Goal: Navigation & Orientation: Find specific page/section

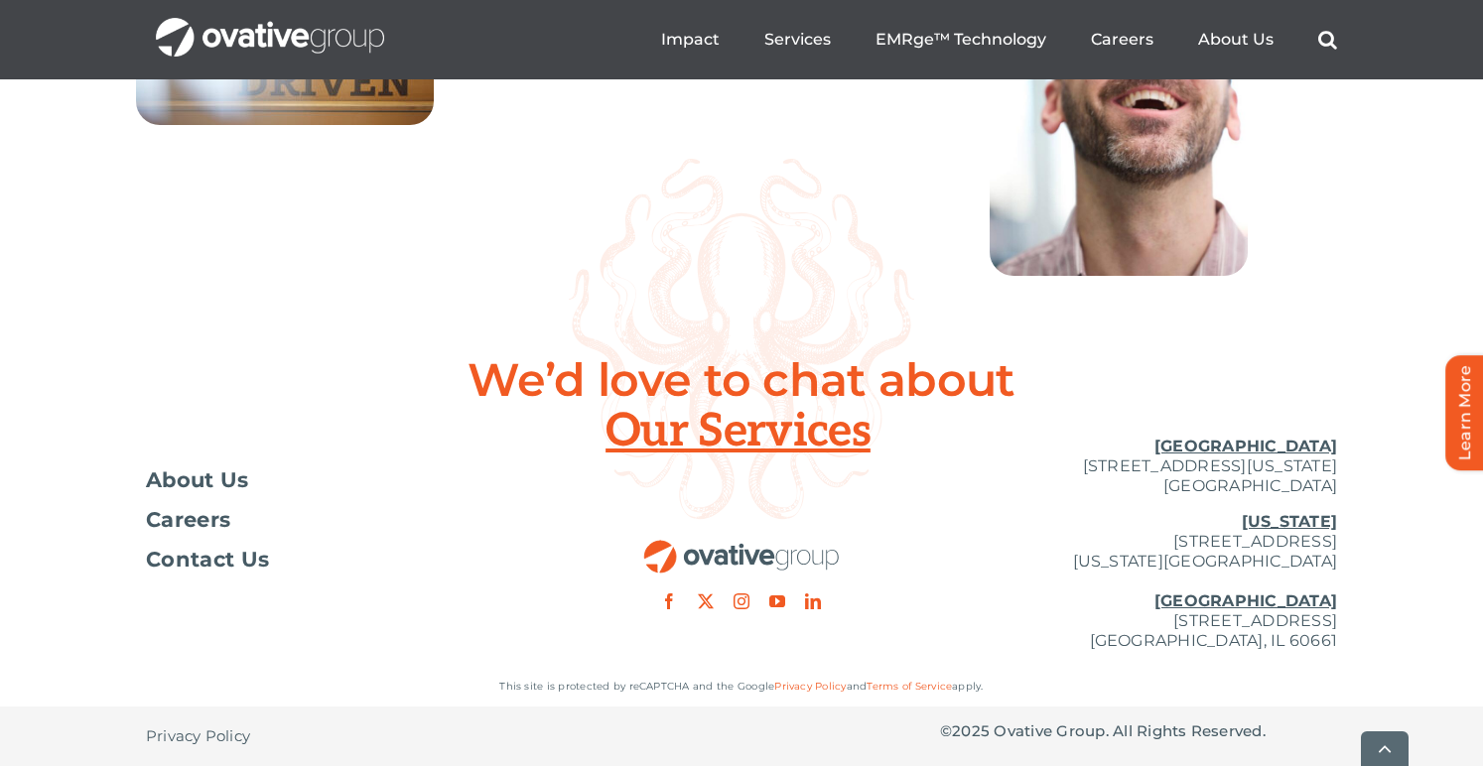
scroll to position [7349, 0]
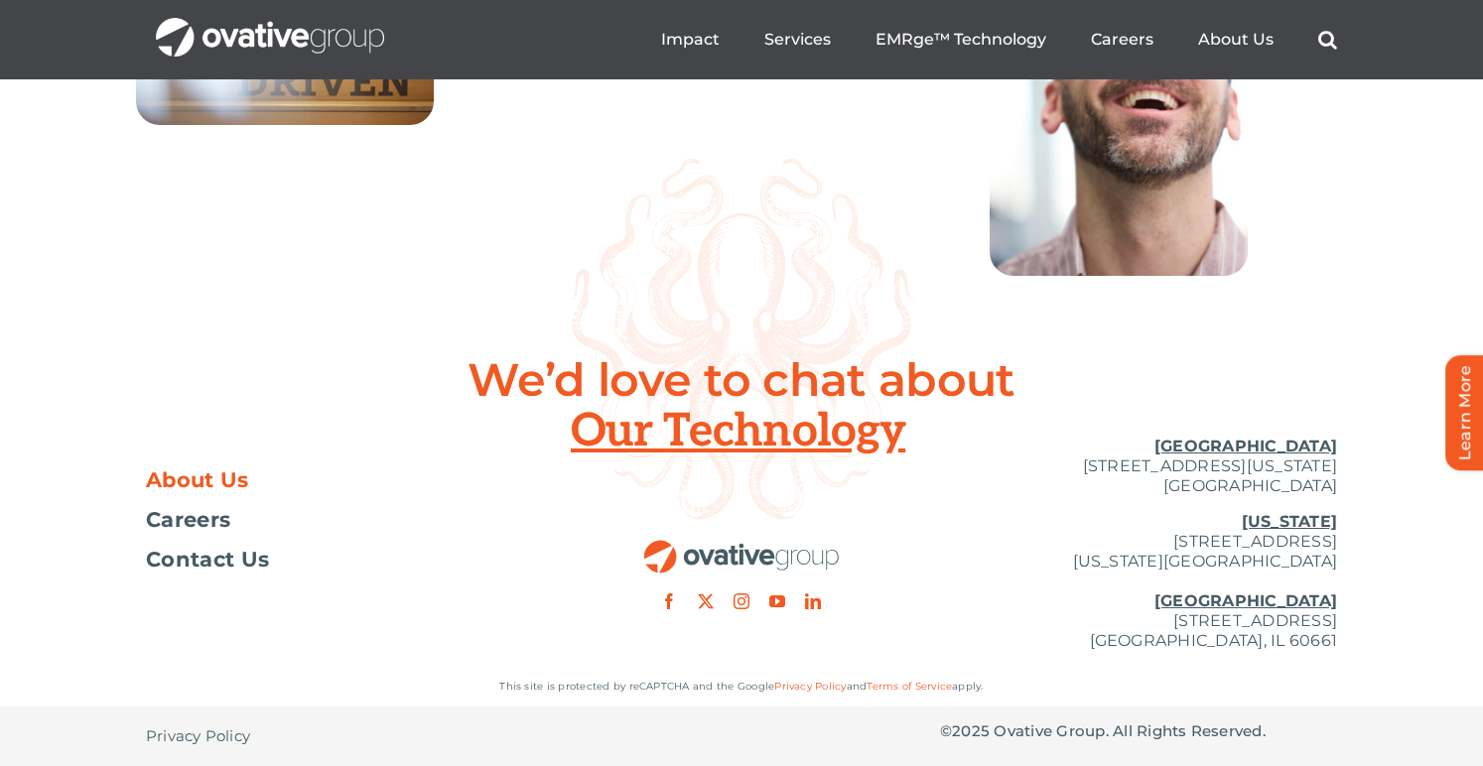
click at [202, 484] on span "About Us" at bounding box center [197, 481] width 103 height 20
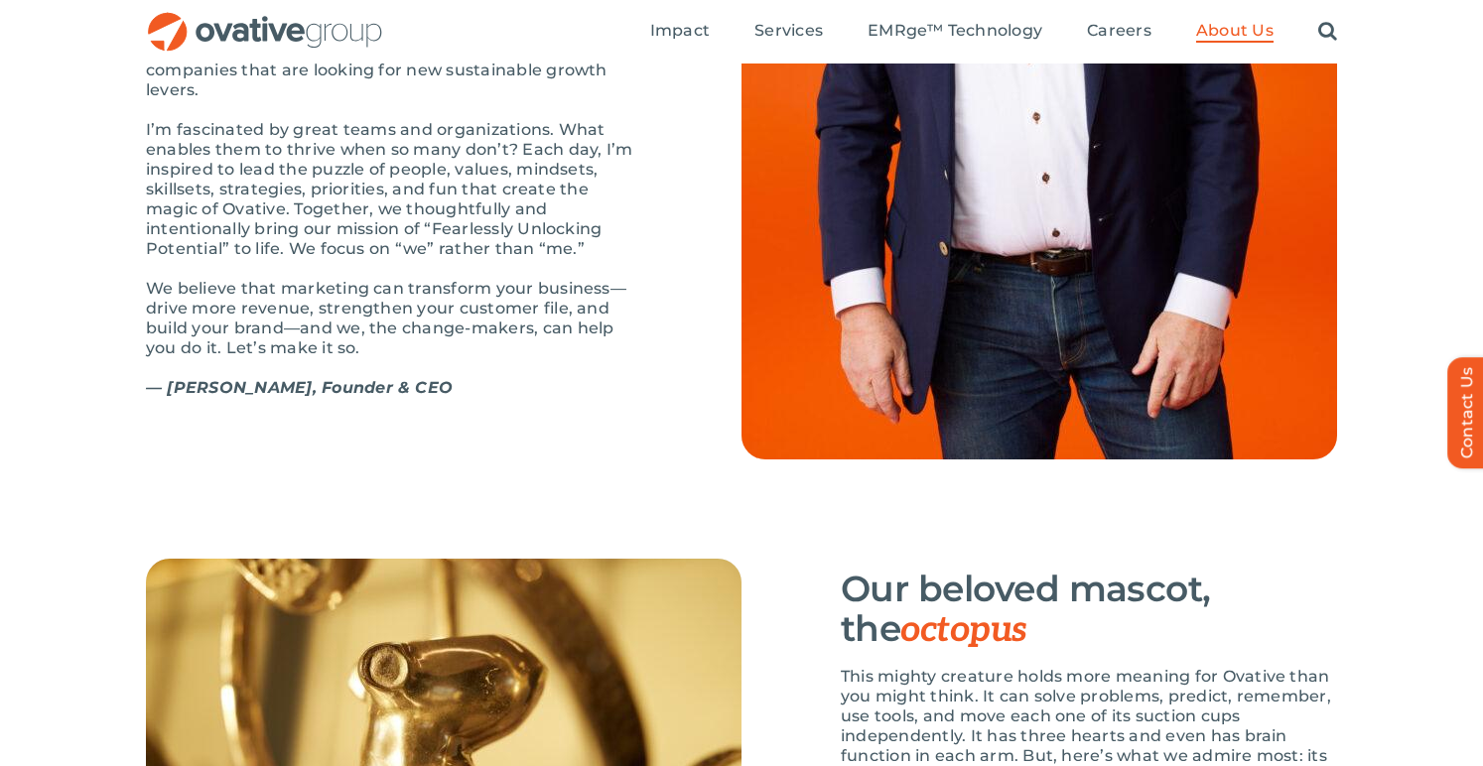
scroll to position [2389, 0]
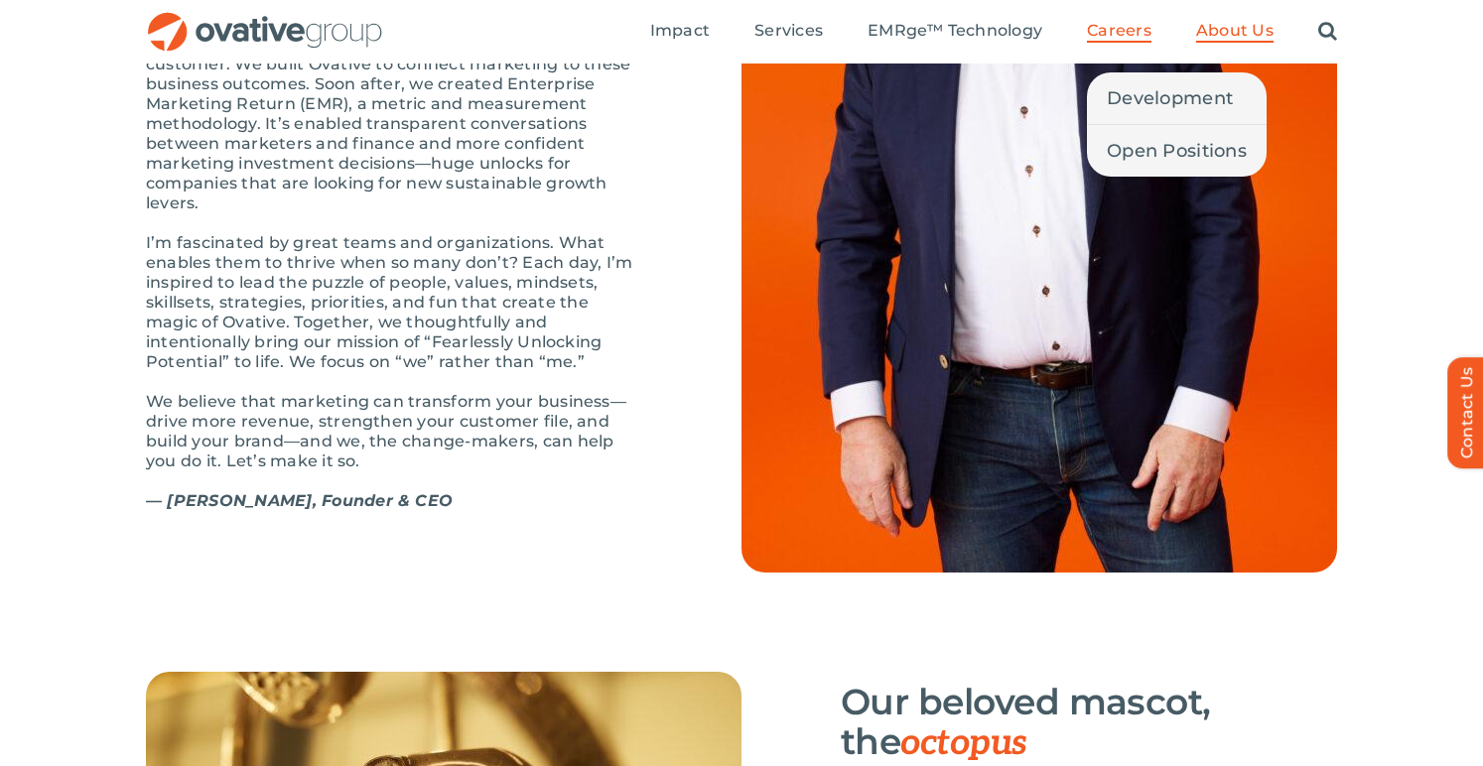
click at [1116, 34] on span "Careers" at bounding box center [1119, 31] width 65 height 20
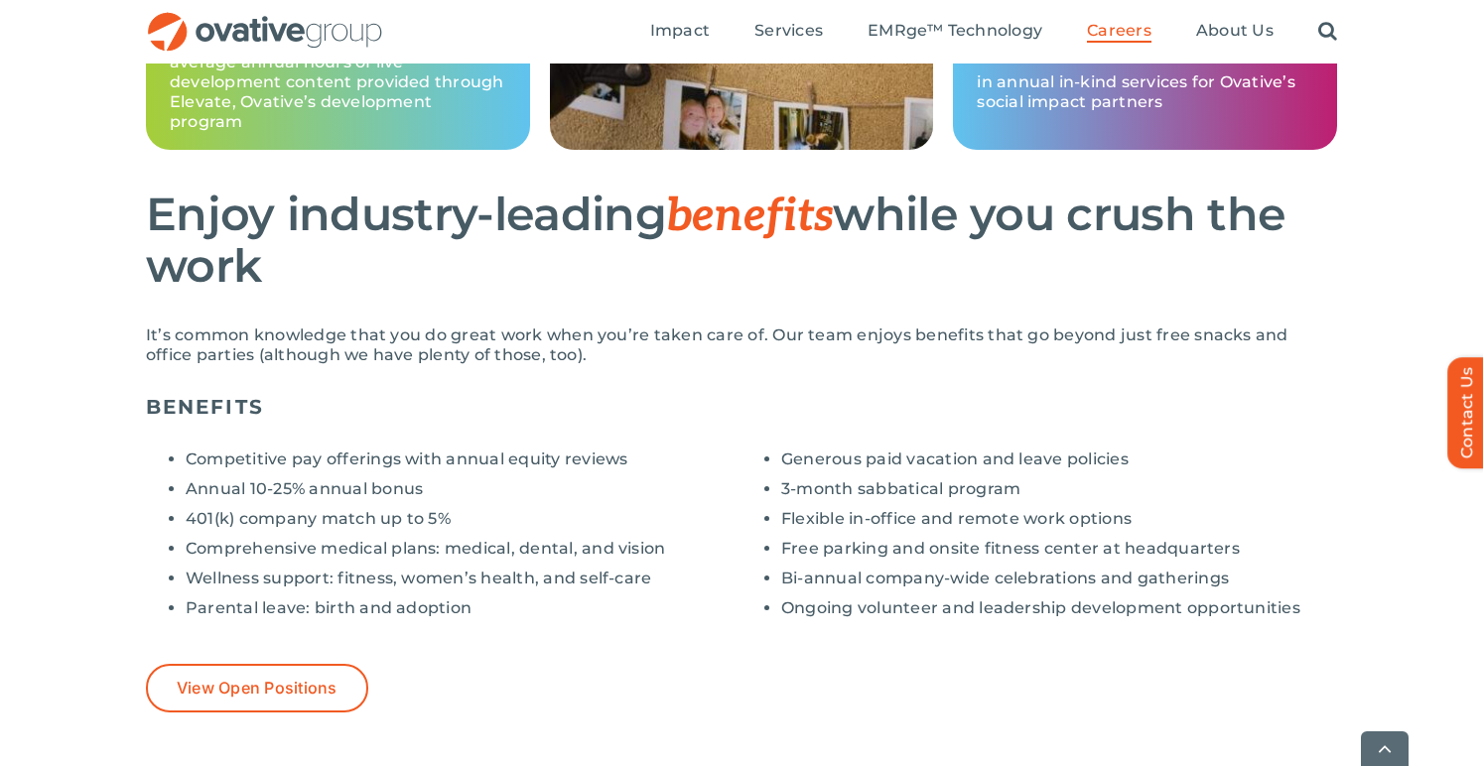
scroll to position [1524, 0]
